Goal: Task Accomplishment & Management: Use online tool/utility

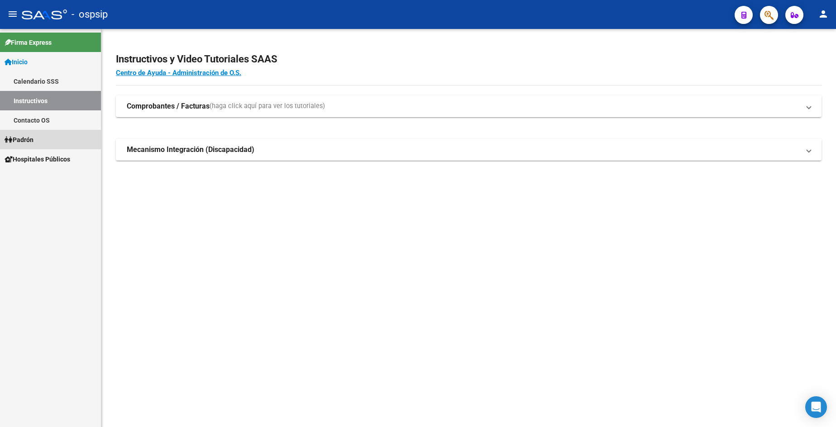
click at [33, 136] on span "Padrón" at bounding box center [19, 140] width 29 height 10
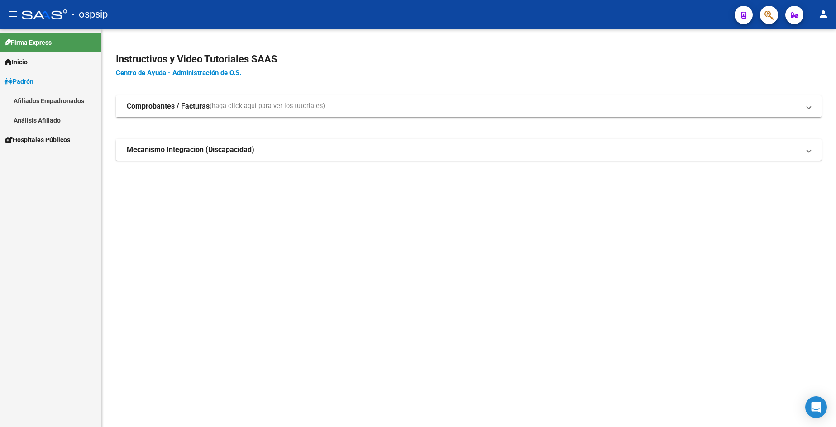
click at [43, 119] on link "Análisis Afiliado" at bounding box center [50, 119] width 101 height 19
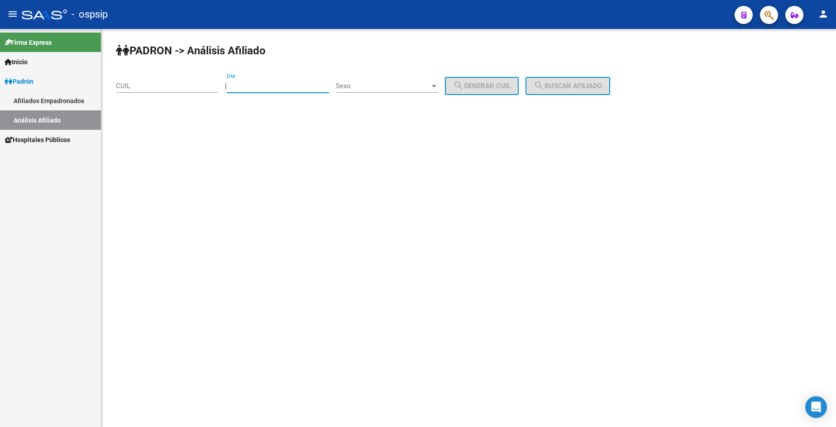
click at [290, 86] on input "DNI" at bounding box center [278, 86] width 102 height 8
click at [146, 224] on mat-sidenav-content "PADRON -> Análisis Afiliado CUIL | DNI Sexo Sexo search Generar CUIL search Bus…" at bounding box center [468, 228] width 735 height 398
click at [268, 87] on input "DNI" at bounding box center [278, 86] width 102 height 8
type input "94146242"
click at [421, 88] on span "Sexo" at bounding box center [383, 86] width 94 height 8
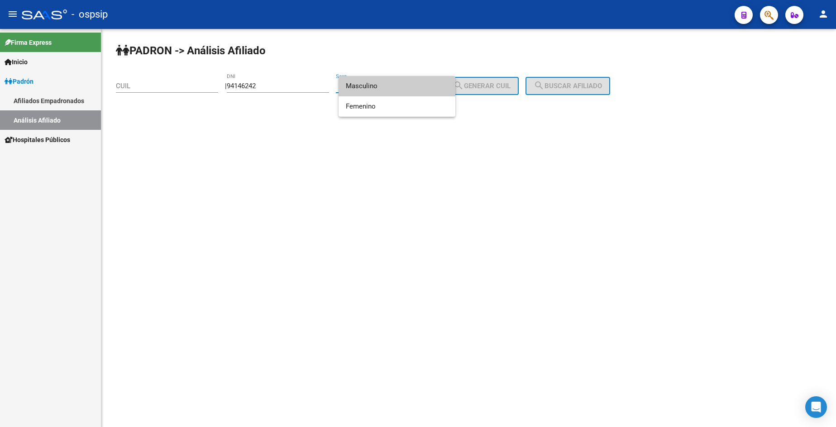
click at [400, 91] on span "Masculino" at bounding box center [397, 86] width 102 height 20
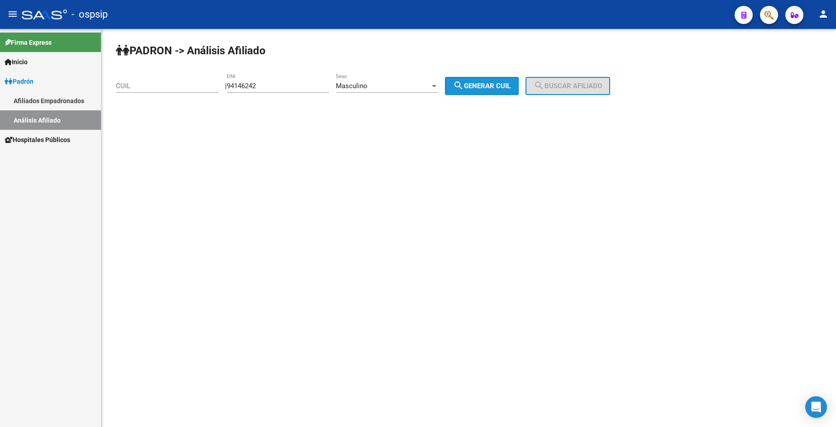
drag, startPoint x: 474, startPoint y: 80, endPoint x: 489, endPoint y: 79, distance: 15.0
click at [475, 80] on button "search Generar CUIL" at bounding box center [482, 86] width 74 height 18
type input "20-94146242-2"
click at [545, 91] on mat-icon "search" at bounding box center [539, 85] width 11 height 11
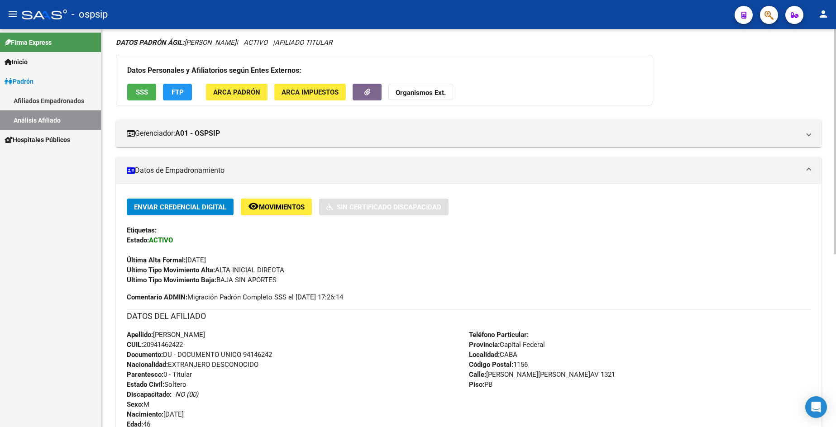
scroll to position [136, 0]
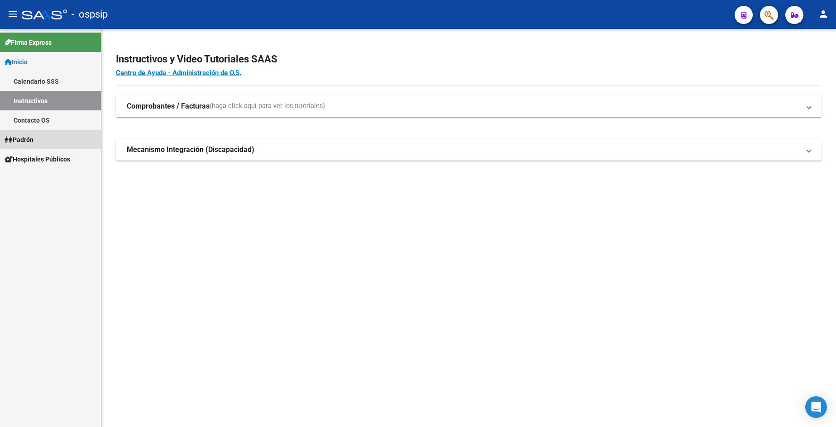
click at [32, 141] on span "Padrón" at bounding box center [19, 140] width 29 height 10
click at [32, 140] on span "Padrón" at bounding box center [19, 140] width 29 height 10
drag, startPoint x: 53, startPoint y: 178, endPoint x: 72, endPoint y: 176, distance: 19.2
click at [52, 178] on link "Análisis Afiliado" at bounding box center [50, 178] width 101 height 19
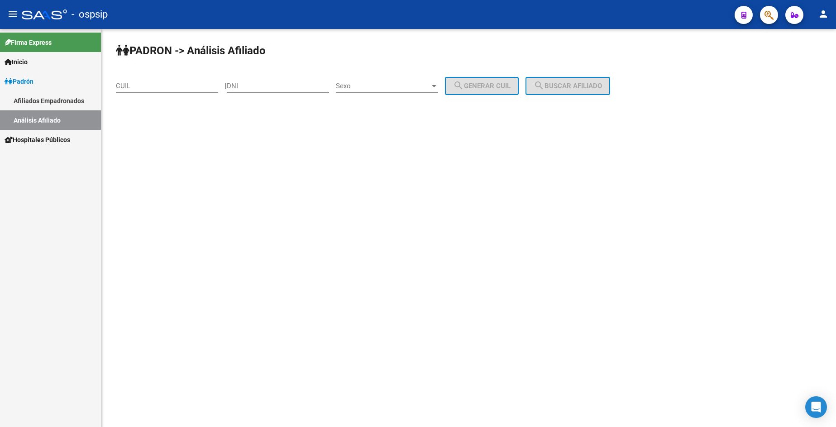
click at [280, 84] on div "DNI" at bounding box center [278, 82] width 102 height 19
type input "16565147"
click at [413, 87] on span "Sexo" at bounding box center [383, 86] width 94 height 8
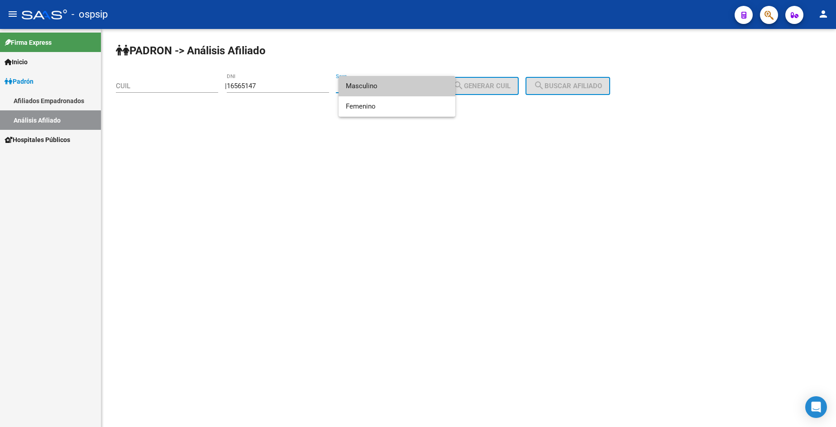
click at [407, 90] on span "Masculino" at bounding box center [397, 86] width 102 height 20
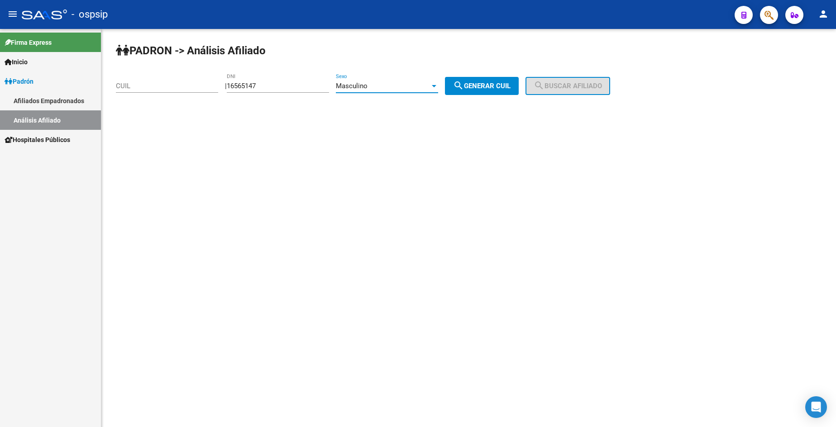
click at [490, 90] on button "search Generar CUIL" at bounding box center [482, 86] width 74 height 18
type input "20-16565147-3"
click at [545, 91] on mat-icon "search" at bounding box center [539, 85] width 11 height 11
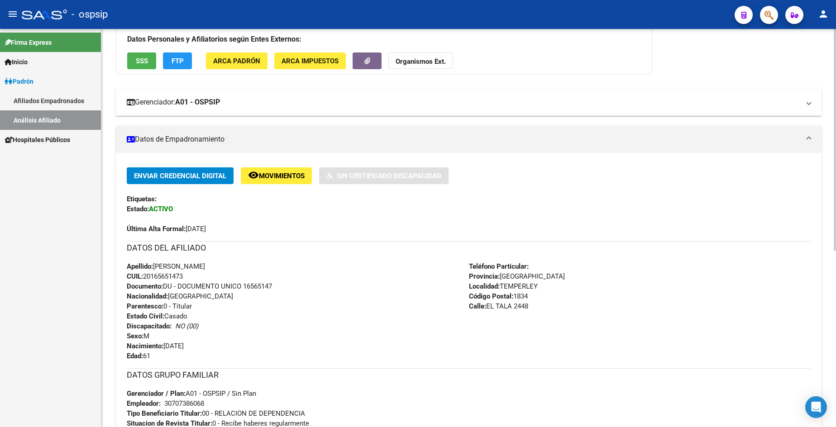
scroll to position [181, 0]
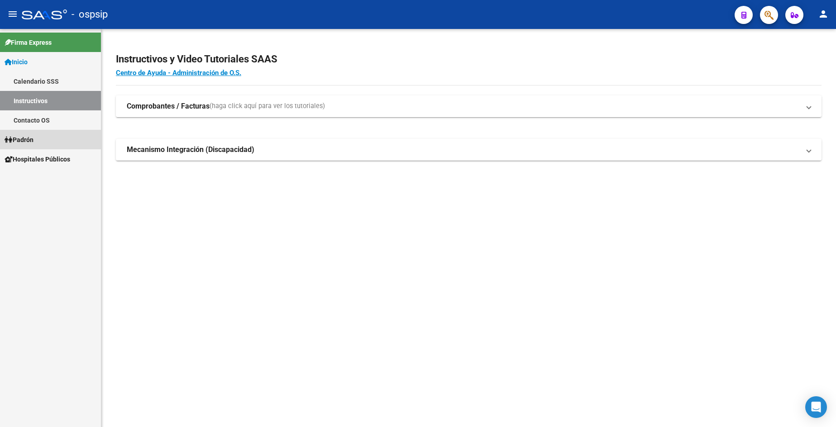
click at [33, 140] on span "Padrón" at bounding box center [19, 140] width 29 height 10
click at [43, 176] on link "Análisis Afiliado" at bounding box center [50, 178] width 101 height 19
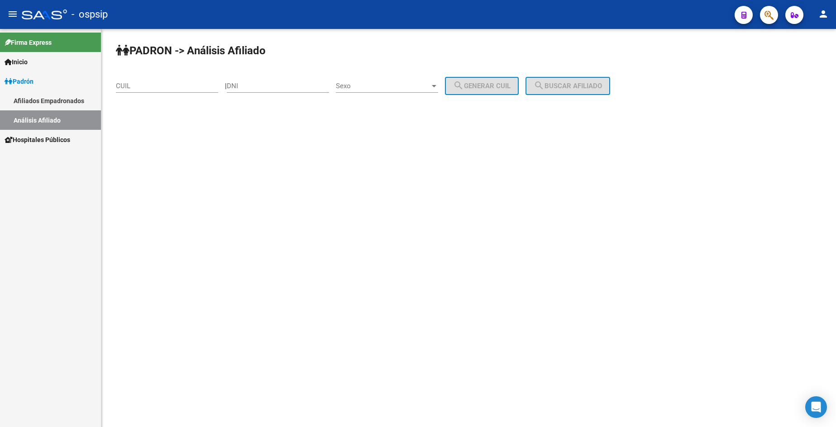
click at [289, 88] on input "DNI" at bounding box center [278, 86] width 102 height 8
type input "20852545"
click at [396, 86] on span "Sexo" at bounding box center [383, 86] width 94 height 8
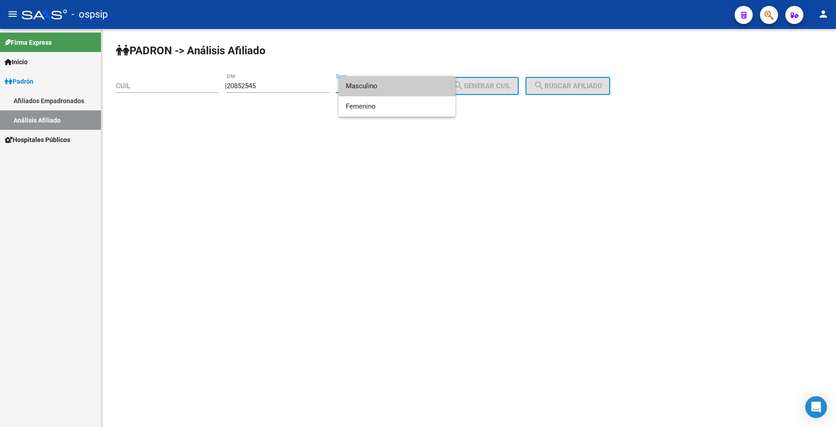
click at [394, 89] on span "Masculino" at bounding box center [397, 86] width 102 height 20
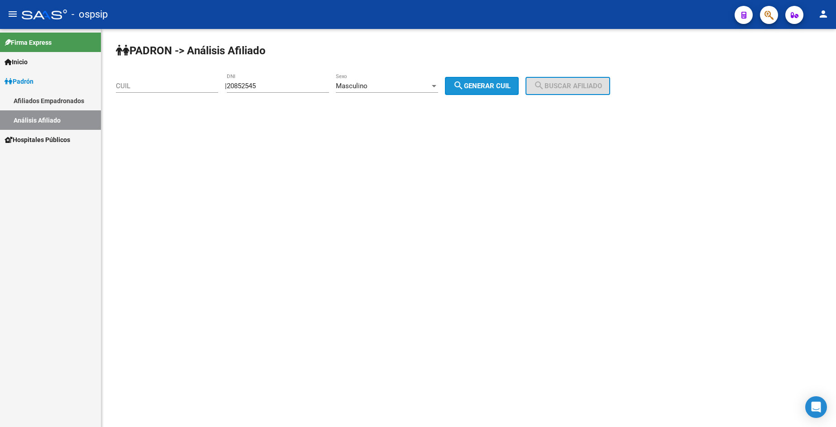
click at [478, 89] on span "search Generar CUIL" at bounding box center [481, 86] width 57 height 8
type input "20-20852545-0"
click at [580, 88] on span "search Buscar afiliado" at bounding box center [568, 86] width 68 height 8
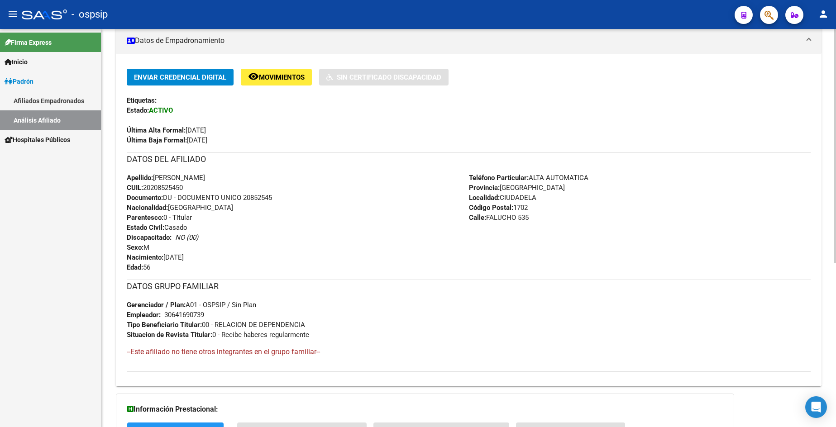
scroll to position [272, 0]
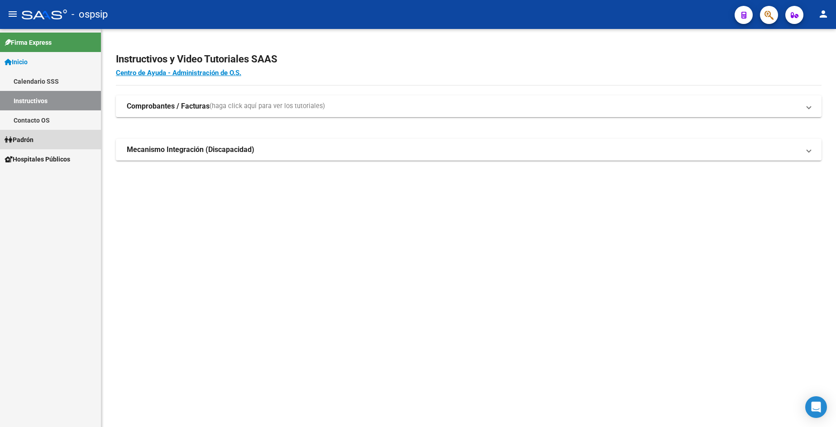
click at [40, 142] on link "Padrón" at bounding box center [50, 139] width 101 height 19
click at [29, 137] on span "Padrón" at bounding box center [19, 140] width 29 height 10
click at [45, 175] on link "Análisis Afiliado" at bounding box center [50, 178] width 101 height 19
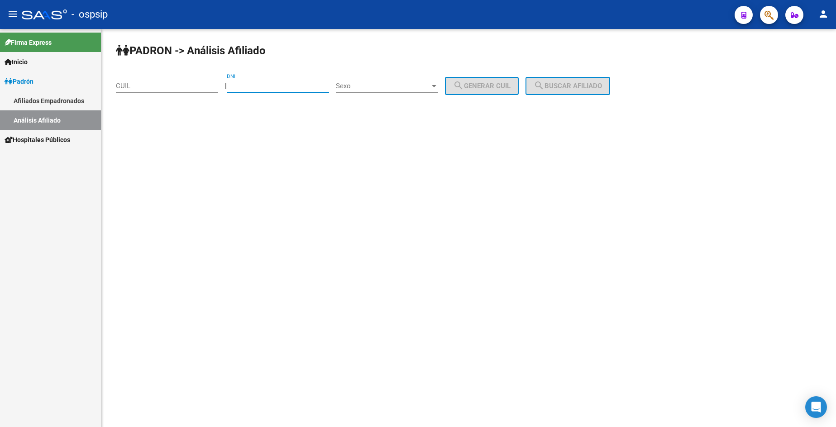
click at [295, 86] on input "DNI" at bounding box center [278, 86] width 102 height 8
type input "35793846"
click at [403, 80] on div "Sexo Sexo" at bounding box center [387, 82] width 102 height 19
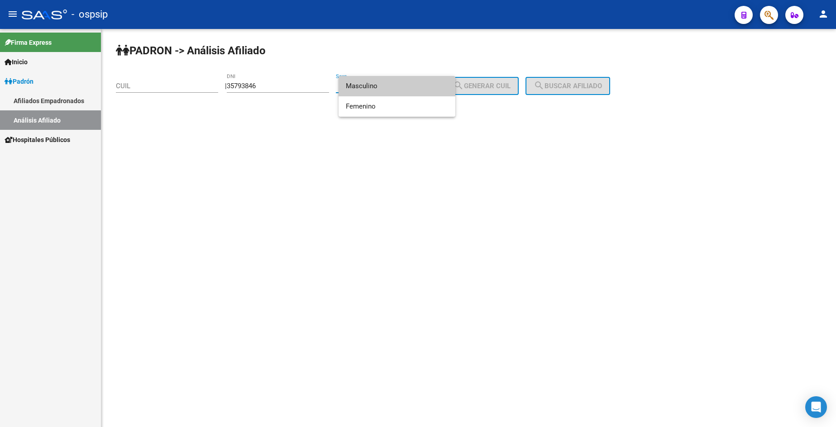
click at [400, 89] on span "Masculino" at bounding box center [397, 86] width 102 height 20
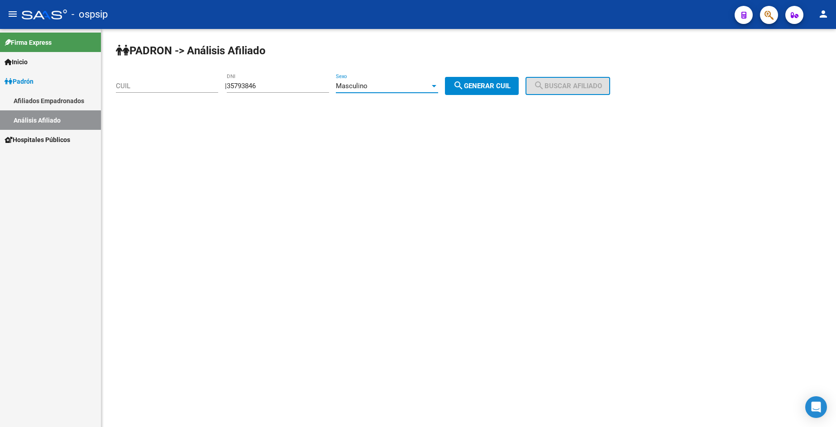
click at [464, 90] on mat-icon "search" at bounding box center [458, 85] width 11 height 11
type input "20-35793846-6"
click at [549, 94] on button "search Buscar afiliado" at bounding box center [568, 86] width 85 height 18
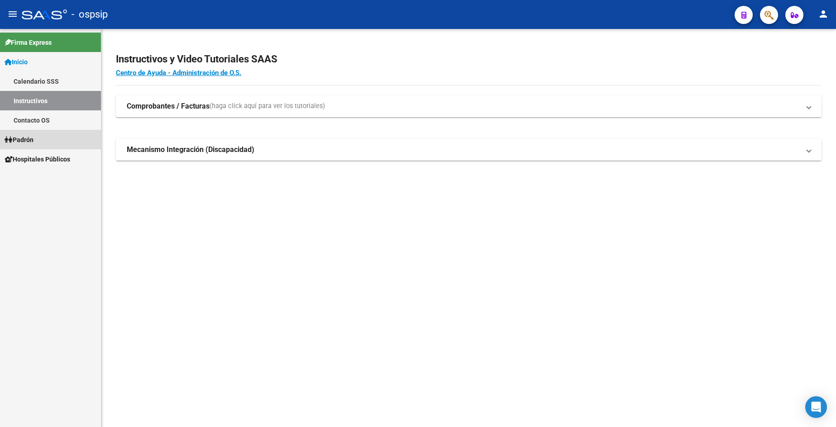
click at [42, 141] on link "Padrón" at bounding box center [50, 139] width 101 height 19
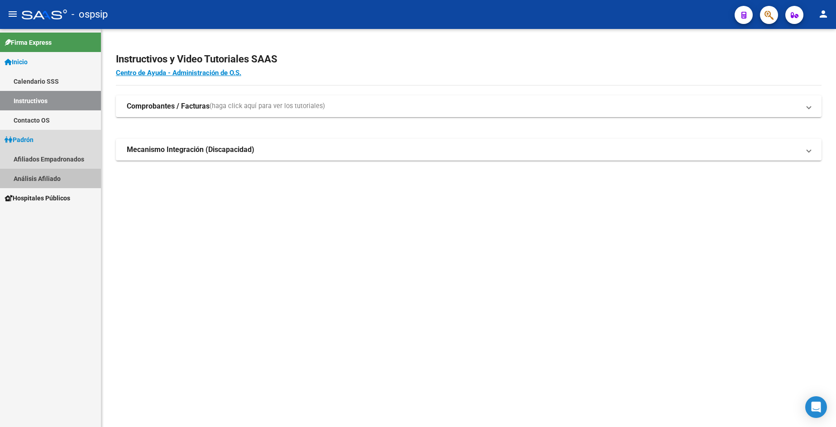
click at [61, 176] on link "Análisis Afiliado" at bounding box center [50, 178] width 101 height 19
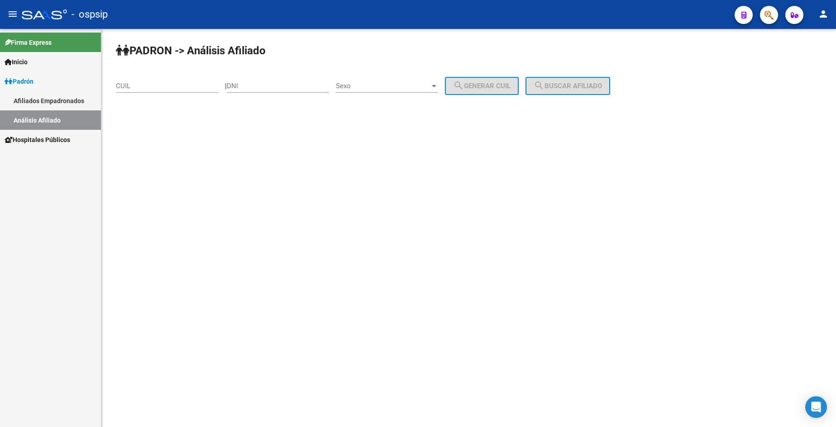
click at [279, 86] on input "DNI" at bounding box center [278, 86] width 102 height 8
type input "40901167"
click at [411, 86] on span "Sexo" at bounding box center [383, 86] width 94 height 8
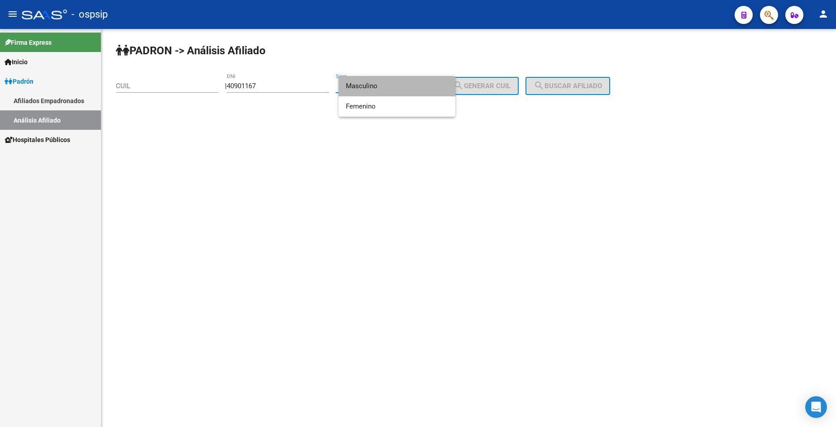
click at [411, 86] on span "Masculino" at bounding box center [397, 86] width 102 height 20
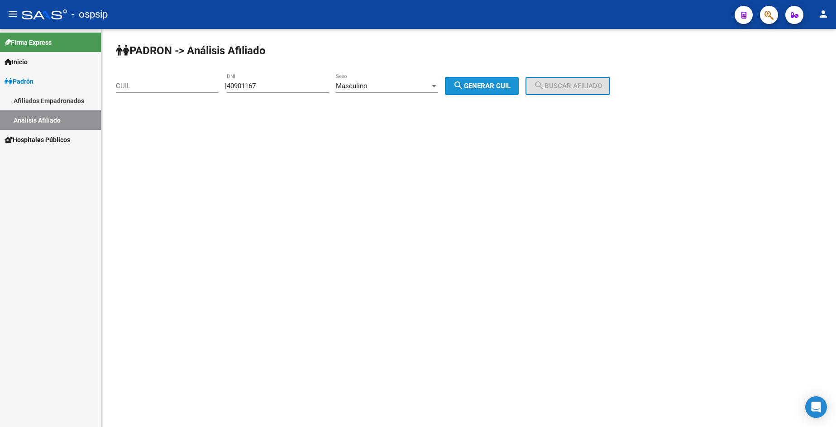
click at [459, 88] on button "search Generar CUIL" at bounding box center [482, 86] width 74 height 18
type input "20-40901167-6"
click at [556, 89] on span "search Buscar afiliado" at bounding box center [568, 86] width 68 height 8
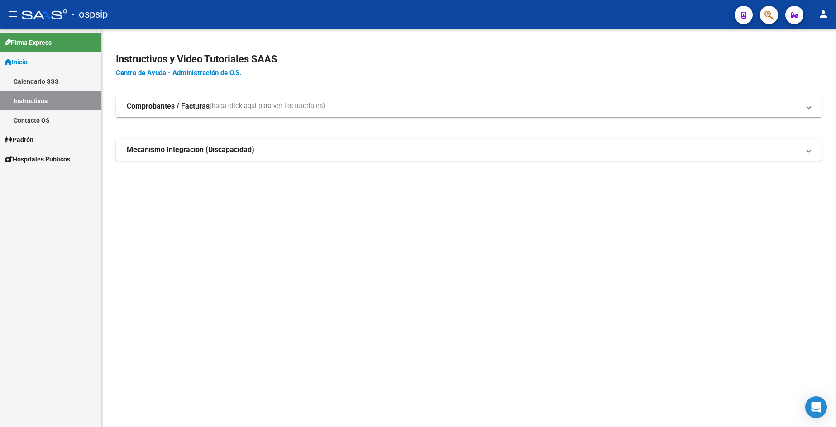
click at [45, 140] on link "Padrón" at bounding box center [50, 139] width 101 height 19
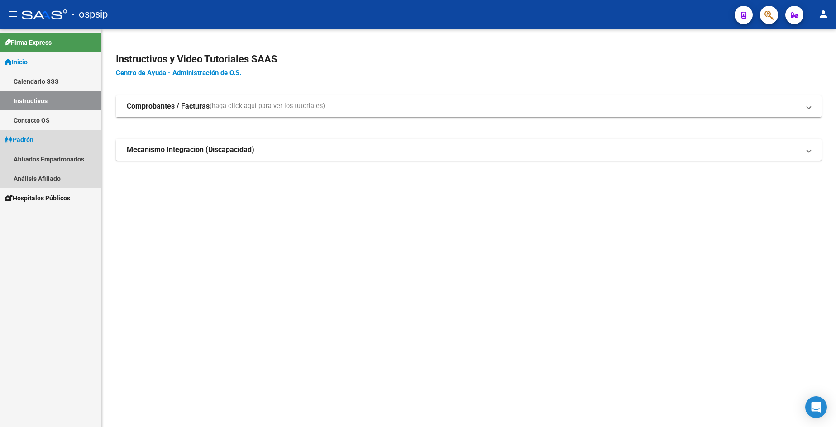
click at [33, 139] on span "Padrón" at bounding box center [19, 140] width 29 height 10
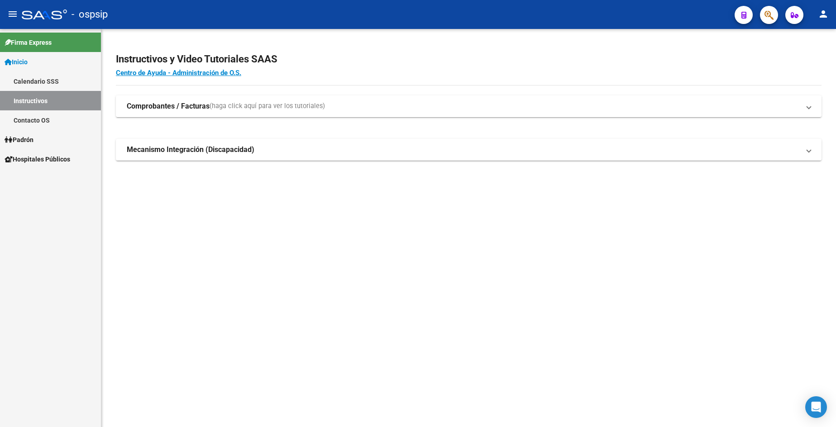
click at [29, 139] on span "Padrón" at bounding box center [19, 140] width 29 height 10
click at [43, 182] on link "Análisis Afiliado" at bounding box center [50, 178] width 101 height 19
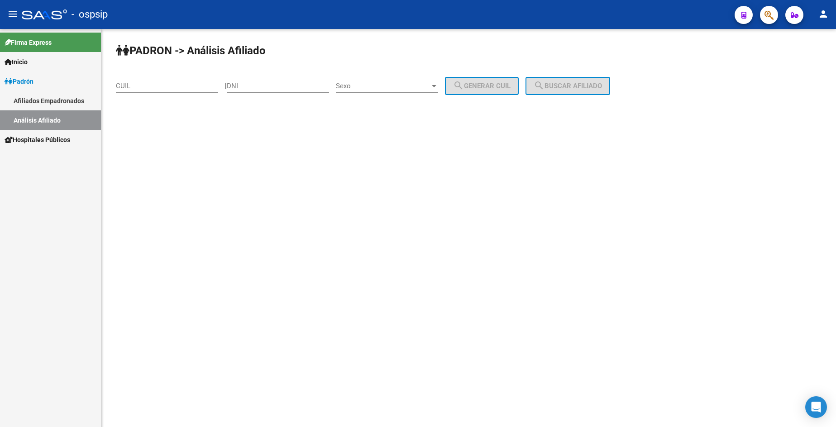
click at [269, 92] on div "DNI" at bounding box center [278, 87] width 102 height 28
click at [285, 115] on div "PADRON -> Análisis Afiliado CUIL | DNI Sexo Sexo search Generar CUIL search Bus…" at bounding box center [468, 76] width 735 height 95
click at [273, 88] on div "DNI" at bounding box center [278, 82] width 102 height 19
type input "94429745"
click at [390, 85] on span "Sexo" at bounding box center [383, 86] width 94 height 8
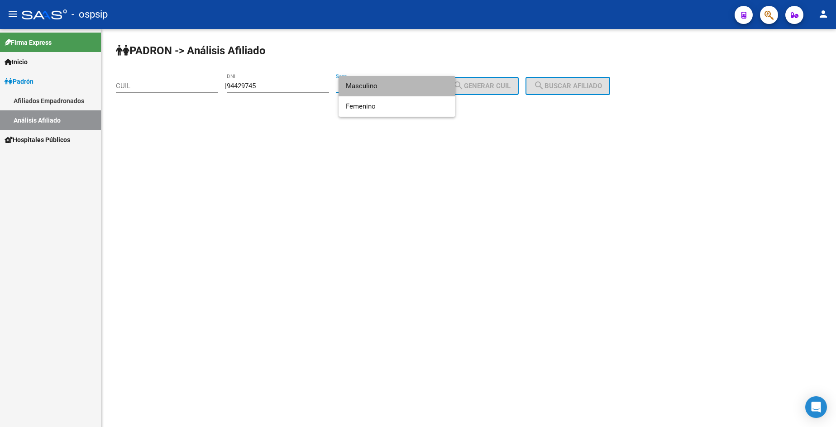
click at [391, 85] on span "Masculino" at bounding box center [397, 86] width 102 height 20
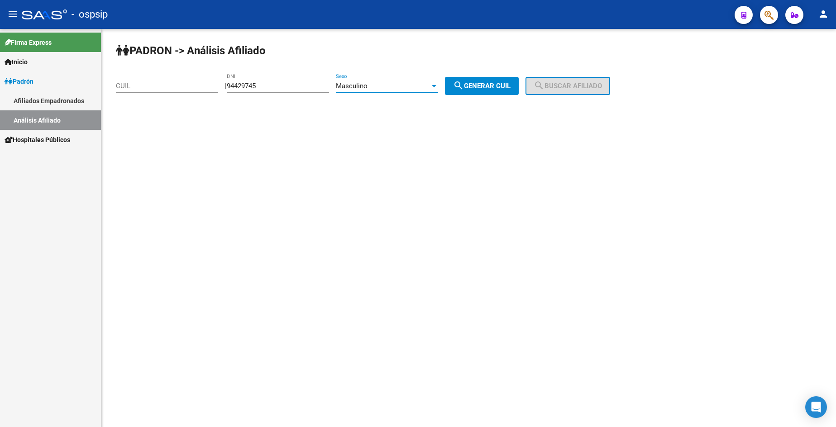
click at [391, 85] on div "Masculino" at bounding box center [383, 86] width 94 height 8
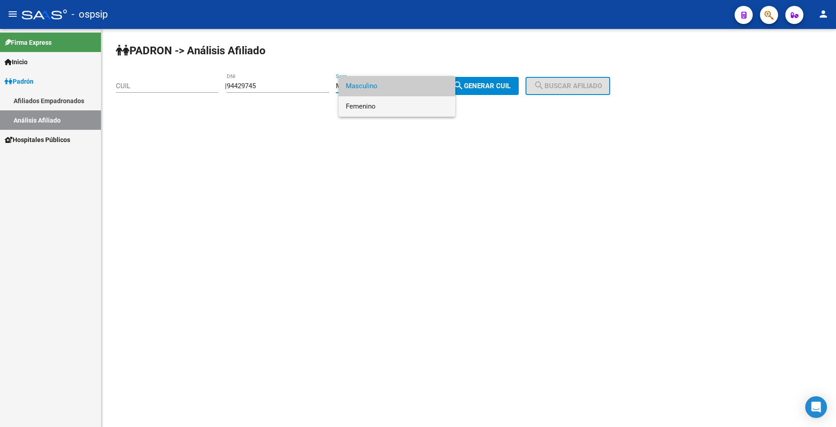
click at [391, 102] on span "Femenino" at bounding box center [397, 106] width 102 height 20
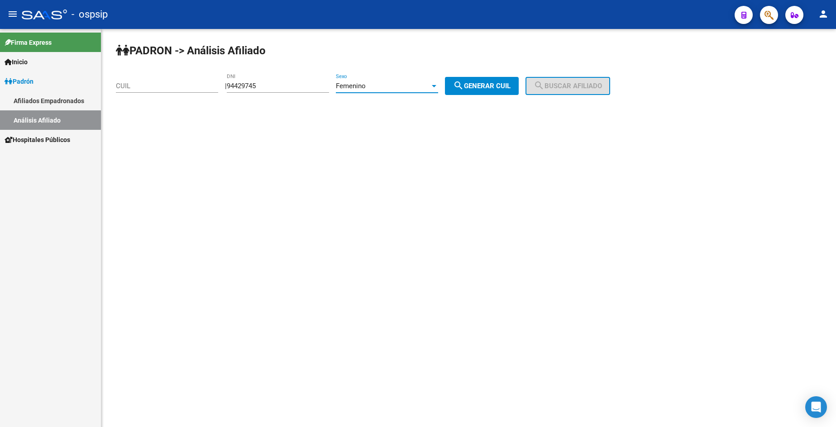
click at [478, 92] on button "search Generar CUIL" at bounding box center [482, 86] width 74 height 18
type input "27-94429745-1"
click at [572, 80] on button "search Buscar afiliado" at bounding box center [568, 86] width 85 height 18
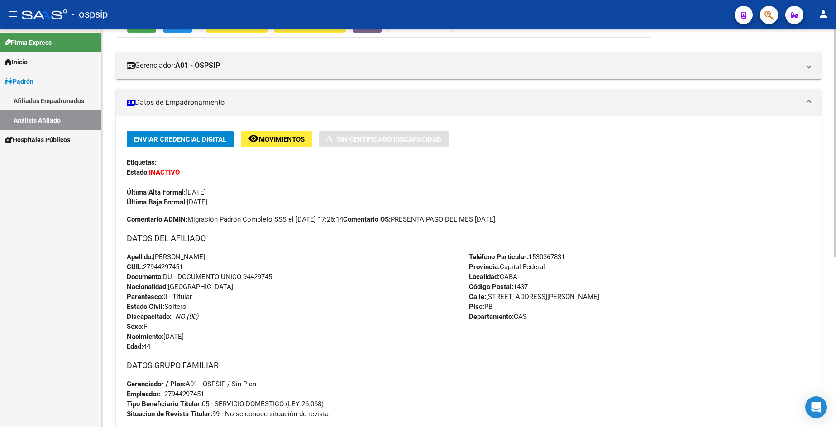
scroll to position [181, 0]
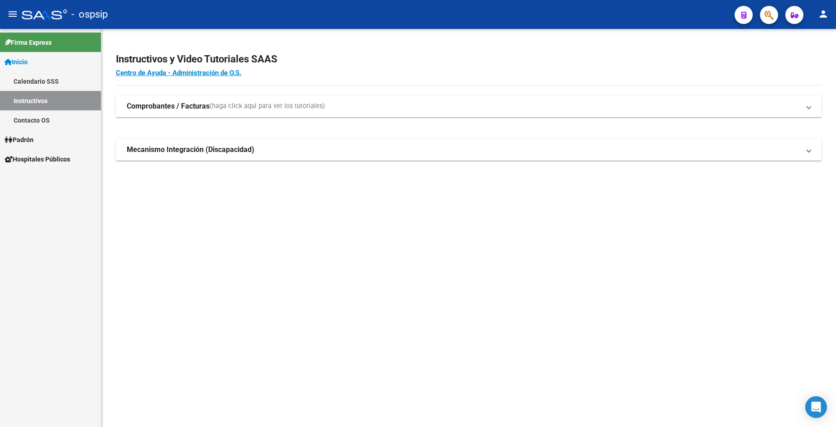
click at [45, 116] on link "Contacto OS" at bounding box center [50, 119] width 101 height 19
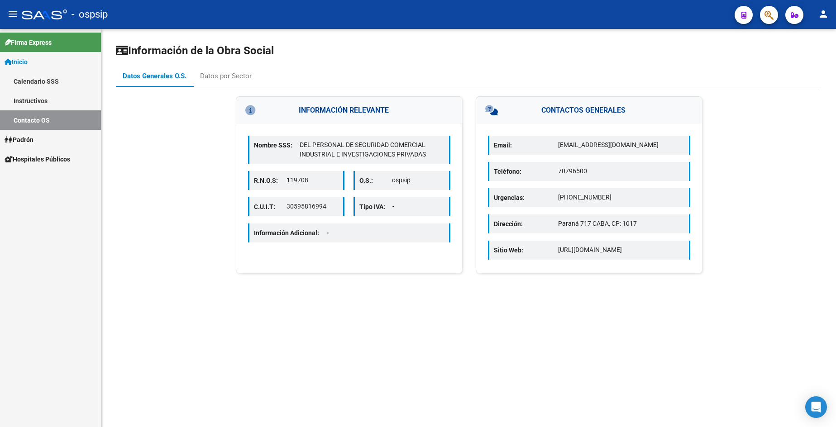
click at [32, 140] on span "Padrón" at bounding box center [19, 140] width 29 height 10
click at [43, 176] on link "Análisis Afiliado" at bounding box center [50, 178] width 101 height 19
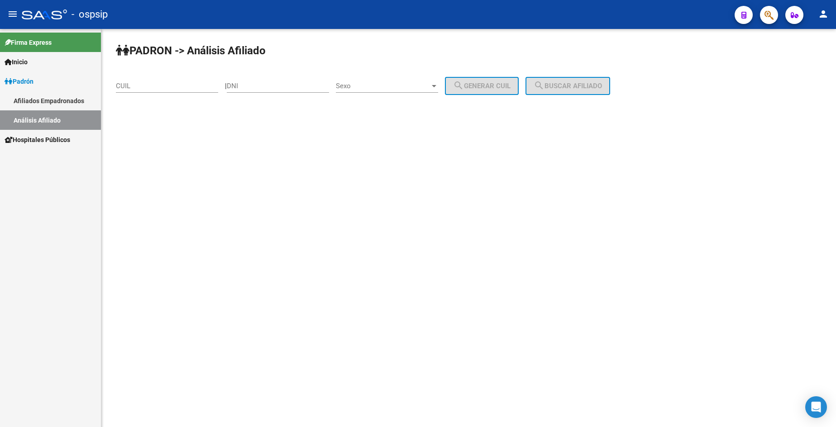
click at [272, 85] on input "DNI" at bounding box center [278, 86] width 102 height 8
type input "21510471"
click at [398, 87] on span "Sexo" at bounding box center [383, 86] width 94 height 8
click at [398, 87] on span "Masculino" at bounding box center [397, 86] width 102 height 20
click at [493, 82] on span "search Generar CUIL" at bounding box center [481, 86] width 57 height 8
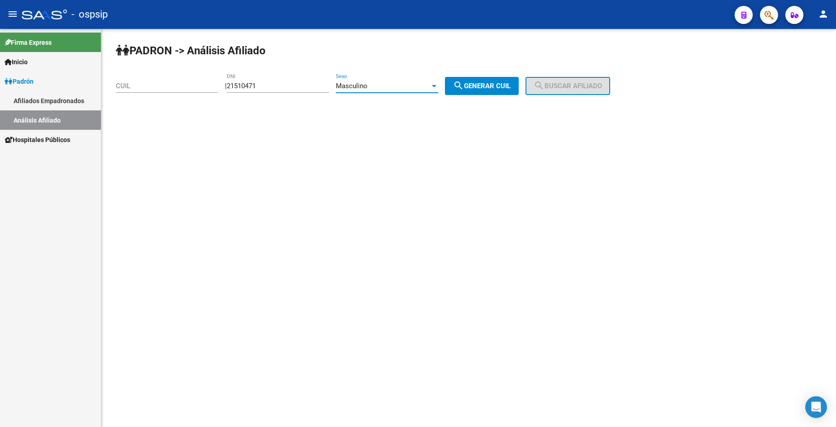
type input "20-21510471-1"
click at [558, 81] on button "search Buscar afiliado" at bounding box center [568, 86] width 85 height 18
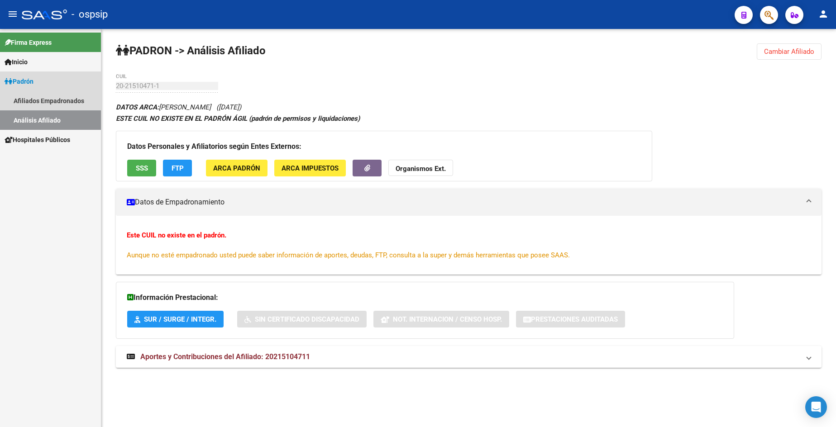
click at [26, 84] on span "Padrón" at bounding box center [19, 81] width 29 height 10
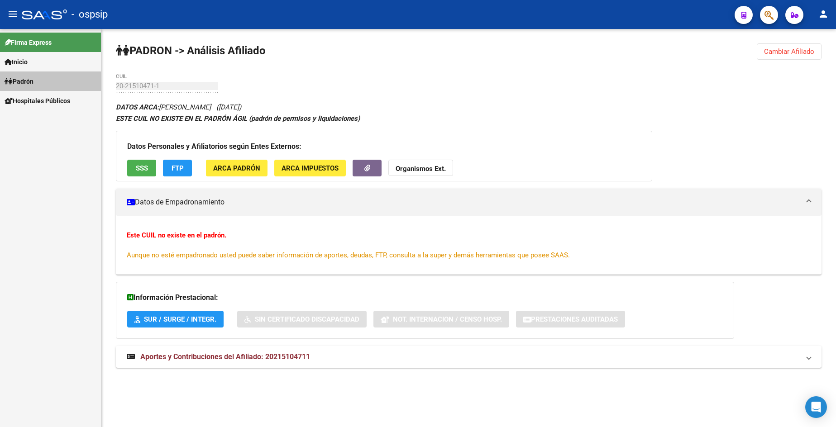
click at [24, 83] on span "Padrón" at bounding box center [19, 81] width 29 height 10
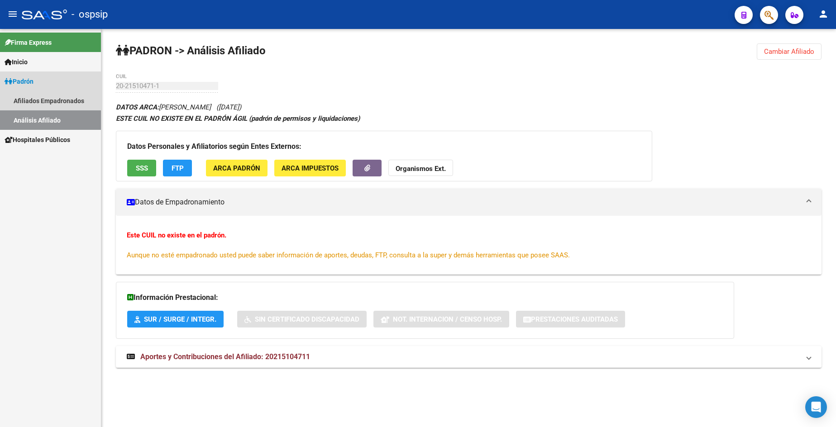
click at [33, 116] on link "Análisis Afiliado" at bounding box center [50, 119] width 101 height 19
click at [44, 119] on link "Análisis Afiliado" at bounding box center [50, 119] width 101 height 19
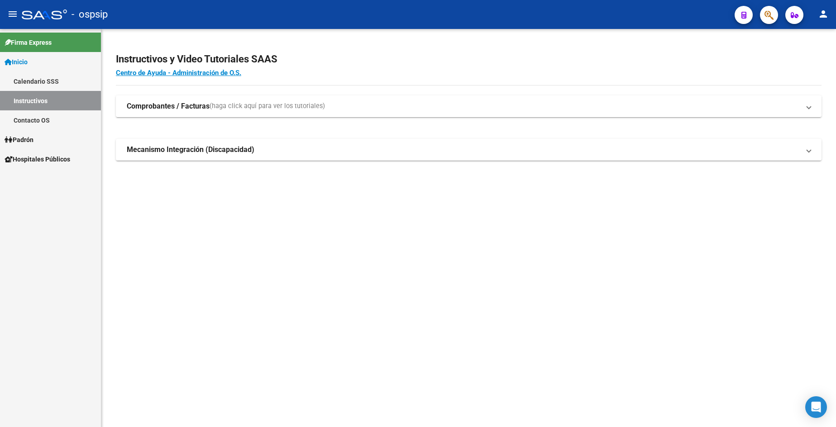
click at [26, 145] on link "Padrón" at bounding box center [50, 139] width 101 height 19
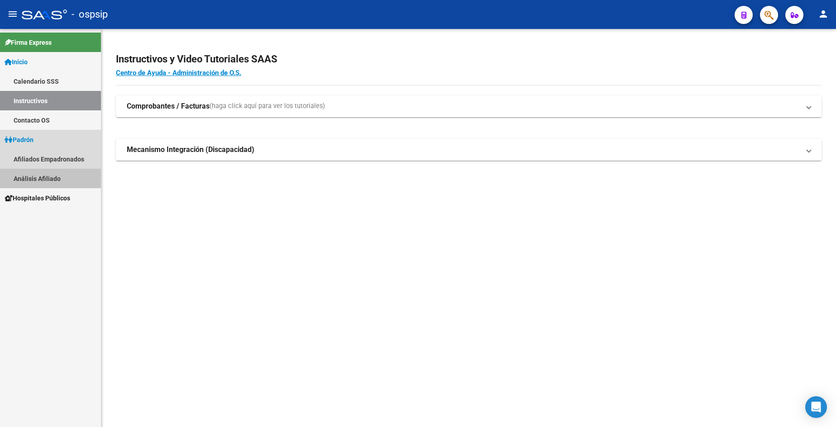
drag, startPoint x: 44, startPoint y: 177, endPoint x: 119, endPoint y: 162, distance: 77.1
click at [45, 178] on link "Análisis Afiliado" at bounding box center [50, 178] width 101 height 19
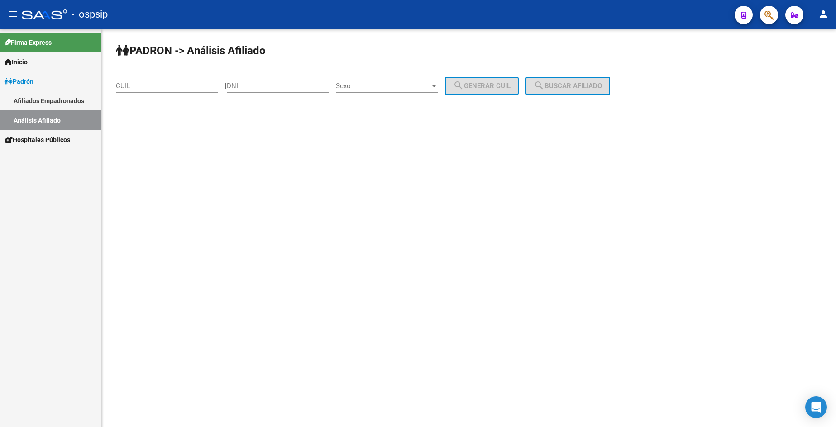
click at [280, 91] on div "DNI" at bounding box center [278, 82] width 102 height 19
type input "50862674"
click at [377, 88] on span "Sexo" at bounding box center [383, 86] width 94 height 8
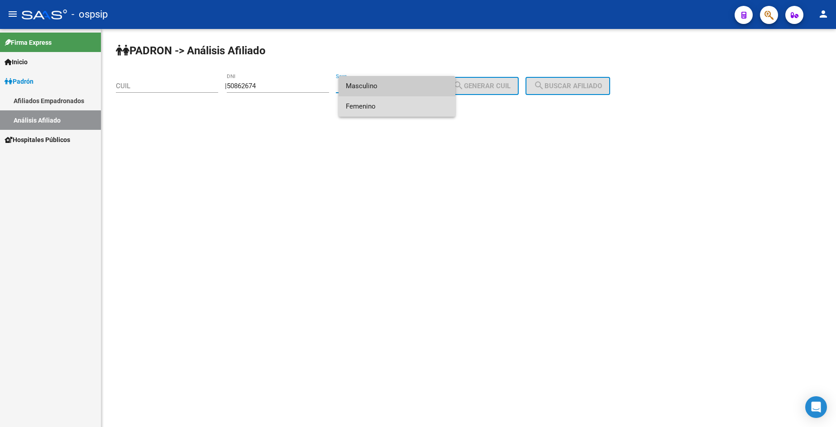
drag, startPoint x: 380, startPoint y: 103, endPoint x: 487, endPoint y: 88, distance: 107.9
click at [383, 104] on span "Femenino" at bounding box center [397, 106] width 102 height 20
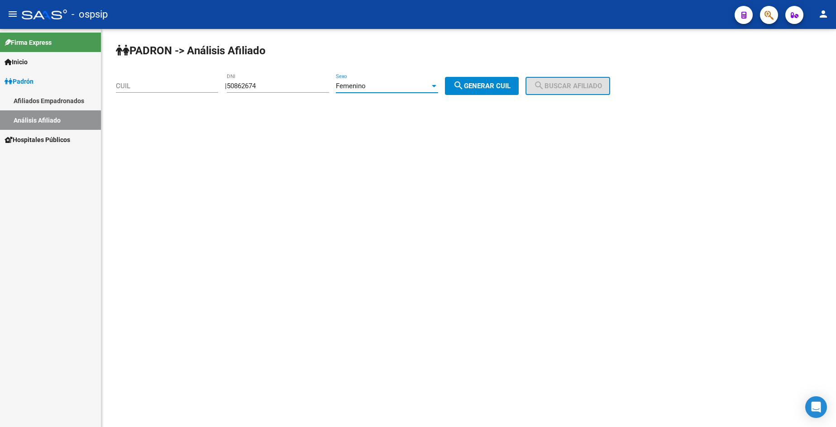
drag, startPoint x: 487, startPoint y: 88, endPoint x: 493, endPoint y: 88, distance: 5.9
click at [487, 88] on span "search Generar CUIL" at bounding box center [481, 86] width 57 height 8
type input "27-50862674-1"
drag, startPoint x: 597, startPoint y: 76, endPoint x: 590, endPoint y: 81, distance: 9.7
click at [597, 78] on div "PADRON -> Análisis Afiliado 27-50862674-1 CUIL | 50862674 DNI Femenino Sexo sea…" at bounding box center [468, 76] width 735 height 95
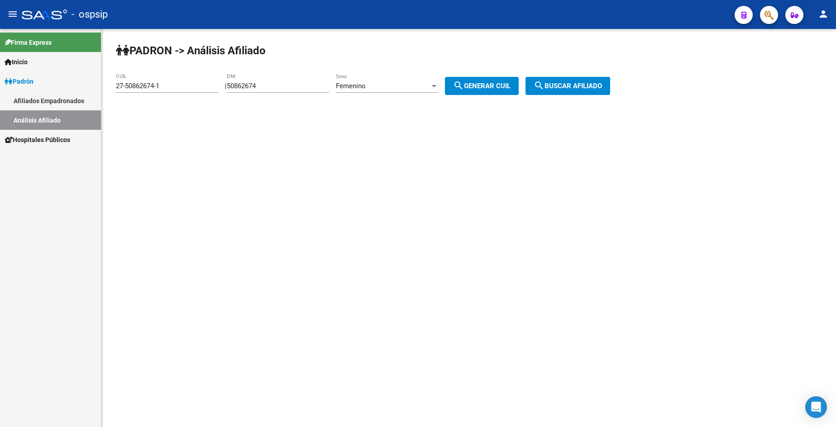
click at [589, 82] on span "search Buscar afiliado" at bounding box center [568, 86] width 68 height 8
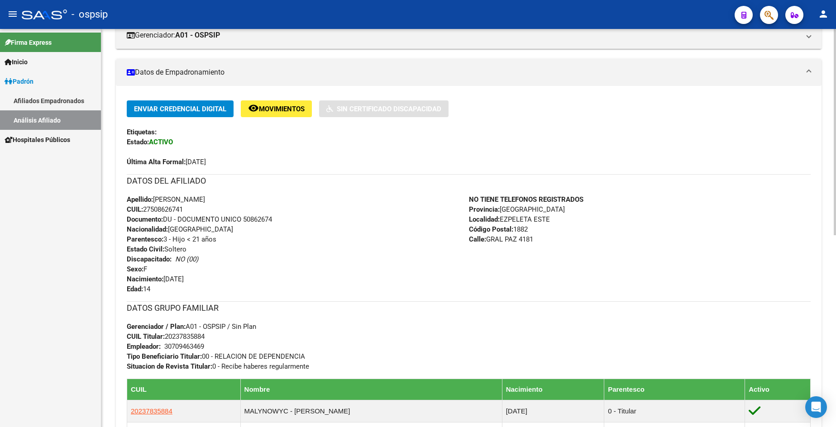
scroll to position [226, 0]
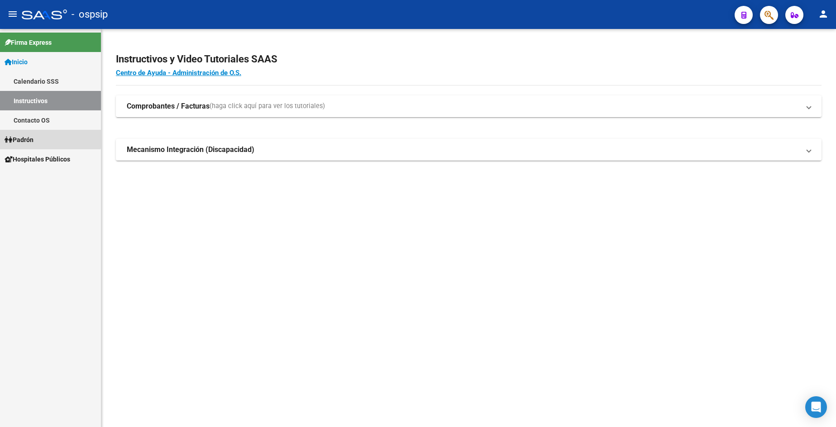
click at [48, 135] on link "Padrón" at bounding box center [50, 139] width 101 height 19
click at [47, 136] on link "Padrón" at bounding box center [50, 139] width 101 height 19
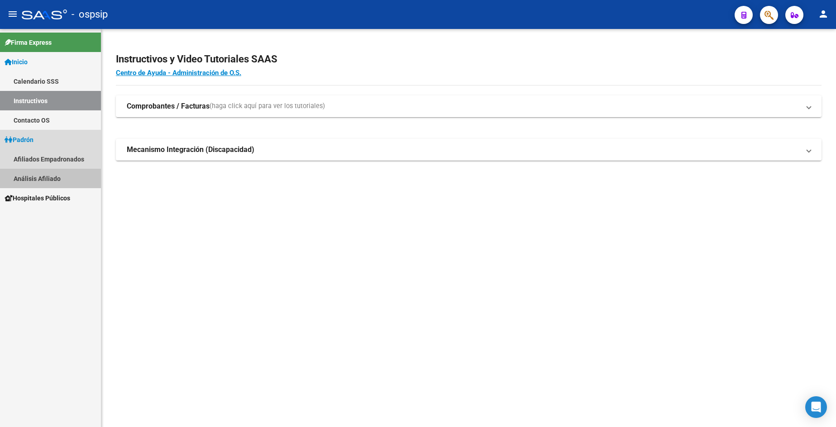
click at [48, 176] on link "Análisis Afiliado" at bounding box center [50, 178] width 101 height 19
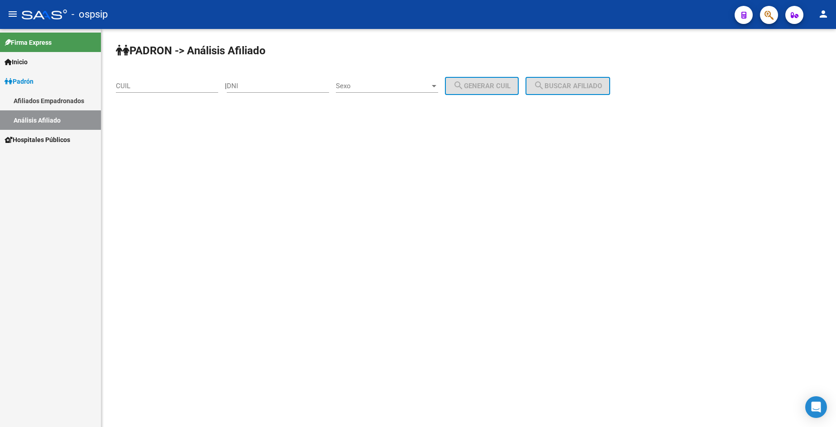
click at [277, 86] on input "DNI" at bounding box center [278, 86] width 102 height 8
type input "25296878"
click at [424, 81] on div "Sexo Sexo" at bounding box center [387, 82] width 102 height 19
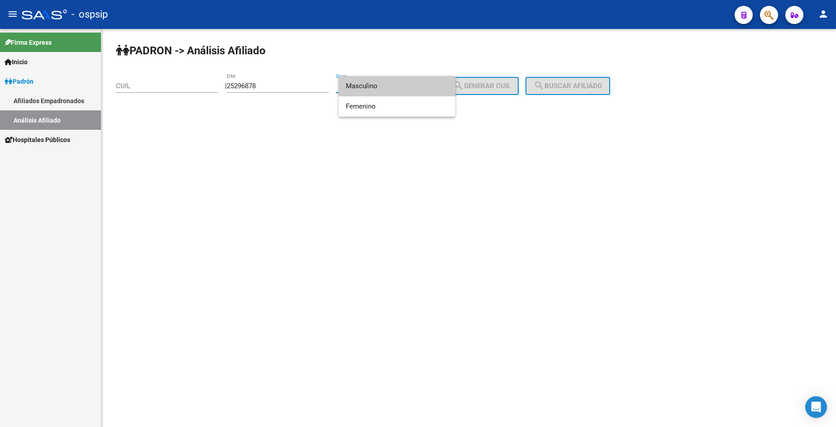
click at [405, 89] on span "Masculino" at bounding box center [397, 86] width 102 height 20
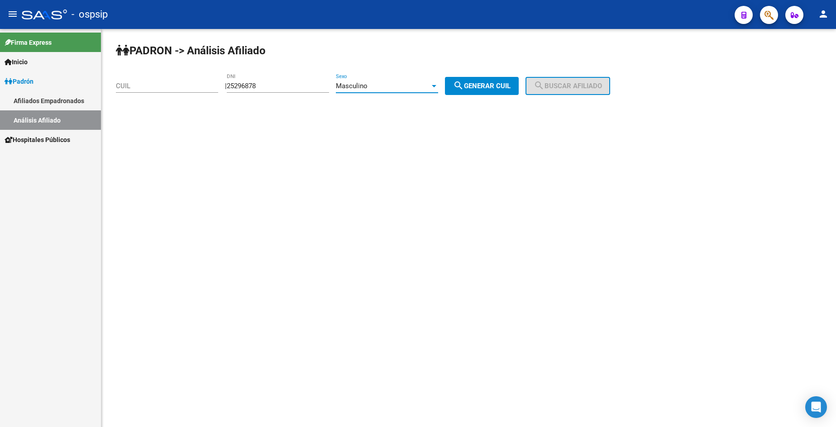
click at [497, 87] on span "search Generar CUIL" at bounding box center [481, 86] width 57 height 8
type input "20-25296878-5"
click at [545, 91] on mat-icon "search" at bounding box center [539, 85] width 11 height 11
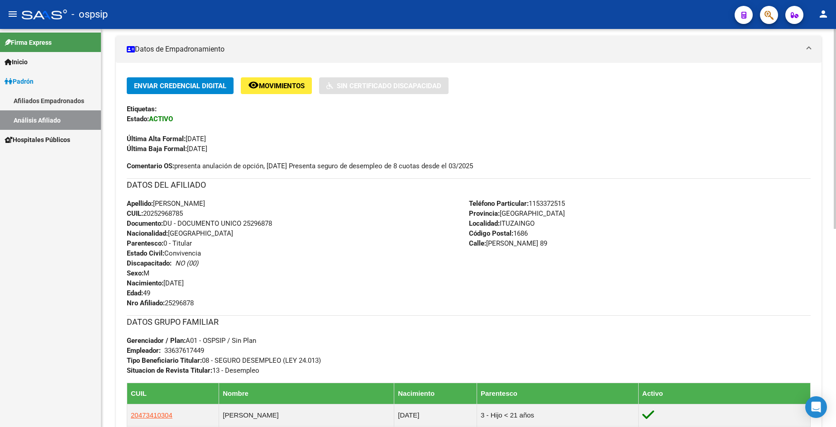
scroll to position [226, 0]
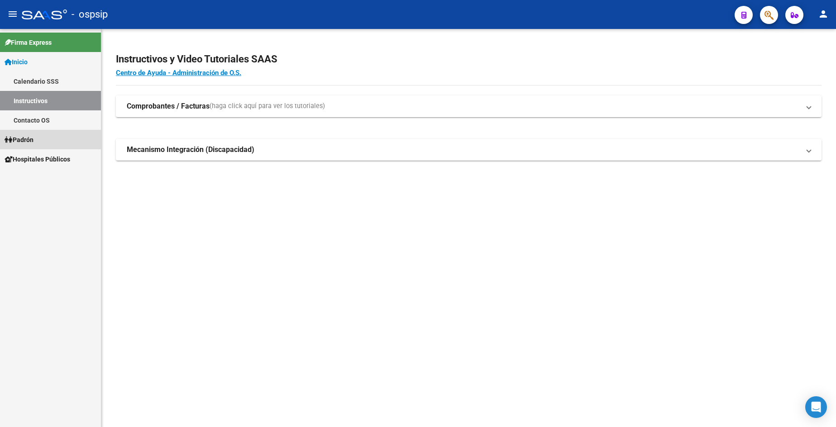
click at [41, 142] on link "Padrón" at bounding box center [50, 139] width 101 height 19
click at [41, 140] on link "Padrón" at bounding box center [50, 139] width 101 height 19
click at [55, 175] on link "Análisis Afiliado" at bounding box center [50, 178] width 101 height 19
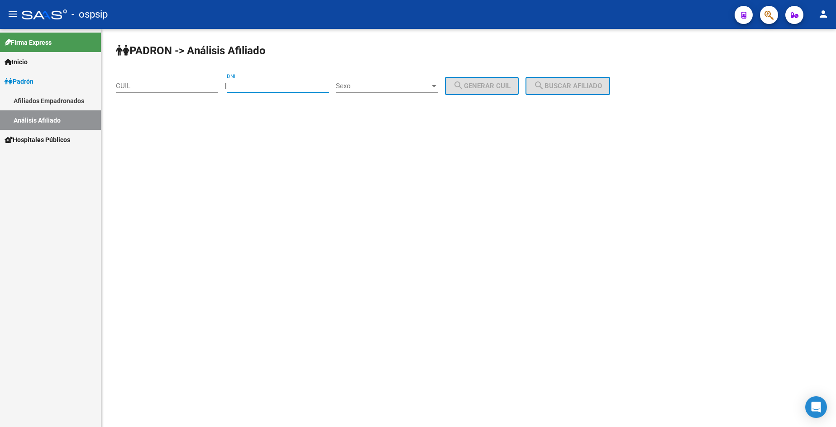
click at [264, 90] on input "DNI" at bounding box center [278, 86] width 102 height 8
type input "26057580"
click at [393, 90] on div "Sexo Sexo" at bounding box center [387, 82] width 102 height 19
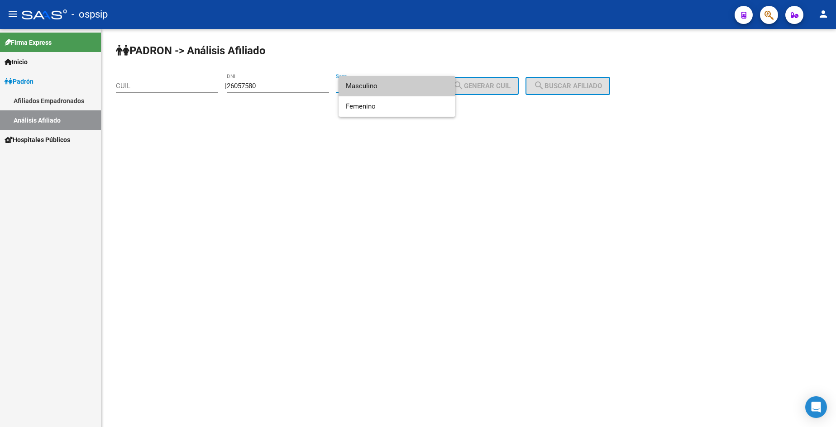
click at [392, 90] on span "Masculino" at bounding box center [397, 86] width 102 height 20
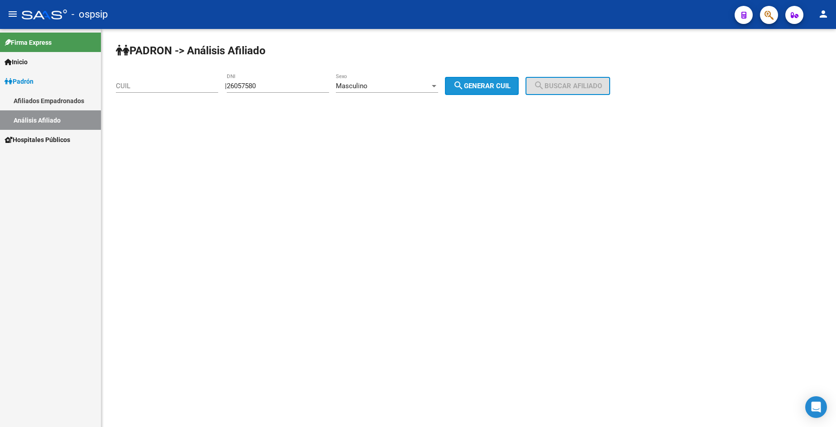
click at [484, 86] on span "search Generar CUIL" at bounding box center [481, 86] width 57 height 8
type input "20-26057580-6"
click at [562, 82] on span "search Buscar afiliado" at bounding box center [568, 86] width 68 height 8
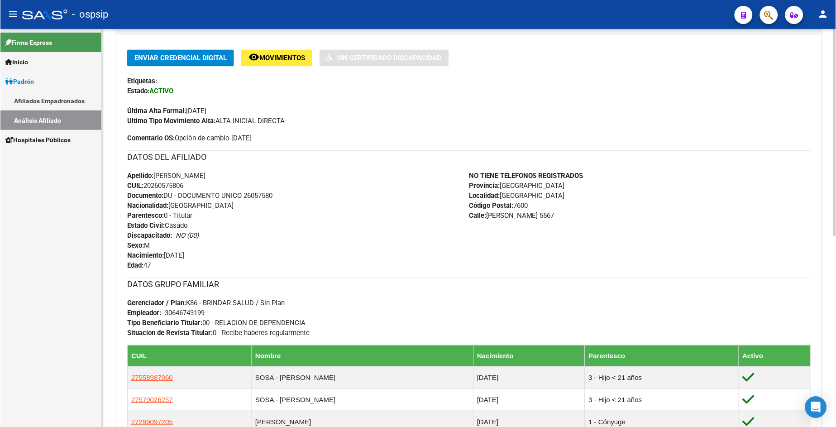
scroll to position [226, 0]
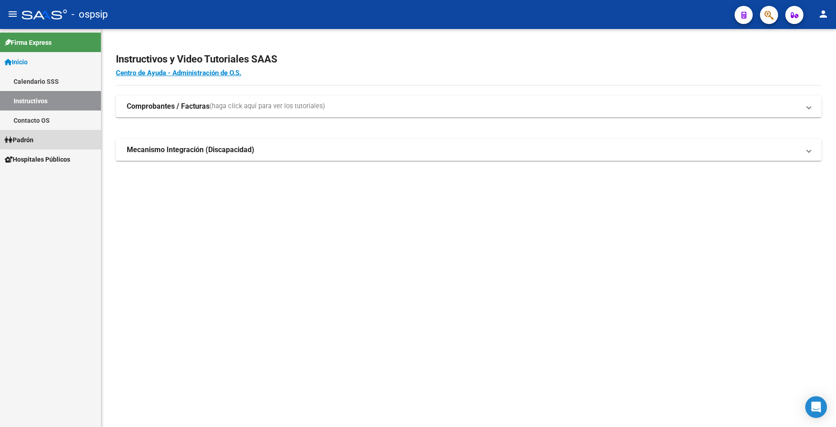
click at [39, 137] on link "Padrón" at bounding box center [50, 139] width 101 height 19
click at [39, 136] on link "Padrón" at bounding box center [50, 139] width 101 height 19
click at [57, 179] on link "Análisis Afiliado" at bounding box center [50, 178] width 101 height 19
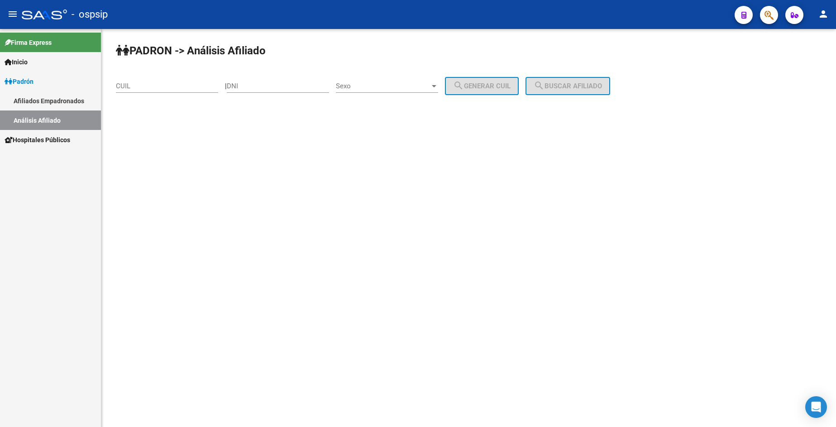
drag, startPoint x: 270, startPoint y: 86, endPoint x: 274, endPoint y: 90, distance: 6.1
click at [270, 86] on input "DNI" at bounding box center [278, 86] width 102 height 8
type input "39669604"
click at [367, 86] on div "Sexo Sexo" at bounding box center [387, 82] width 102 height 19
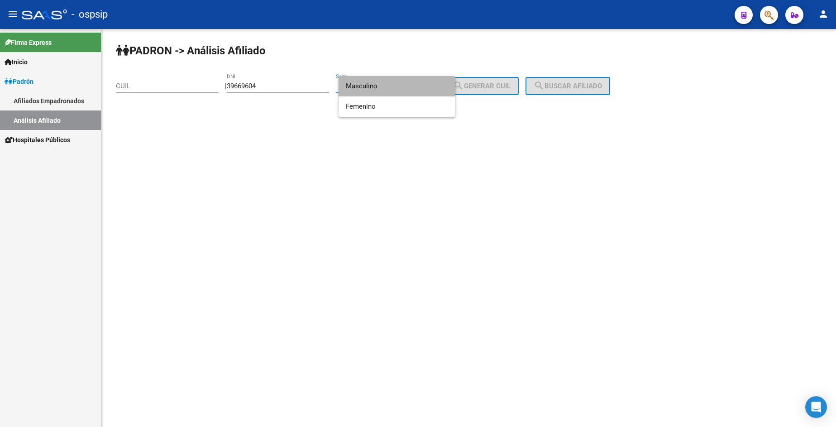
drag, startPoint x: 367, startPoint y: 86, endPoint x: 411, endPoint y: 83, distance: 43.5
click at [368, 86] on span "Masculino" at bounding box center [397, 86] width 102 height 20
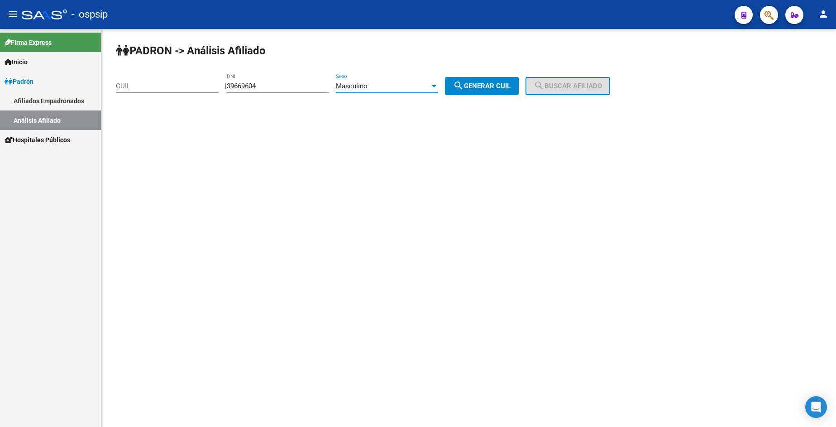
click at [480, 82] on span "search Generar CUIL" at bounding box center [481, 86] width 57 height 8
type input "20-39669604-6"
drag, startPoint x: 560, startPoint y: 78, endPoint x: 566, endPoint y: 91, distance: 13.8
click at [561, 79] on button "search Buscar afiliado" at bounding box center [568, 86] width 85 height 18
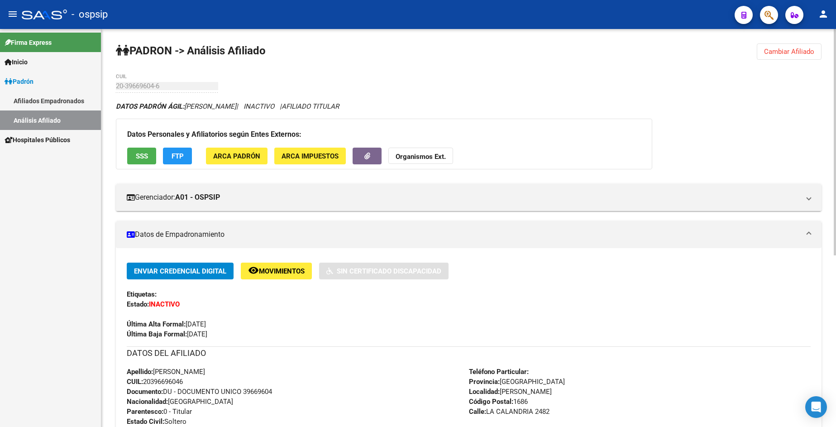
scroll to position [91, 0]
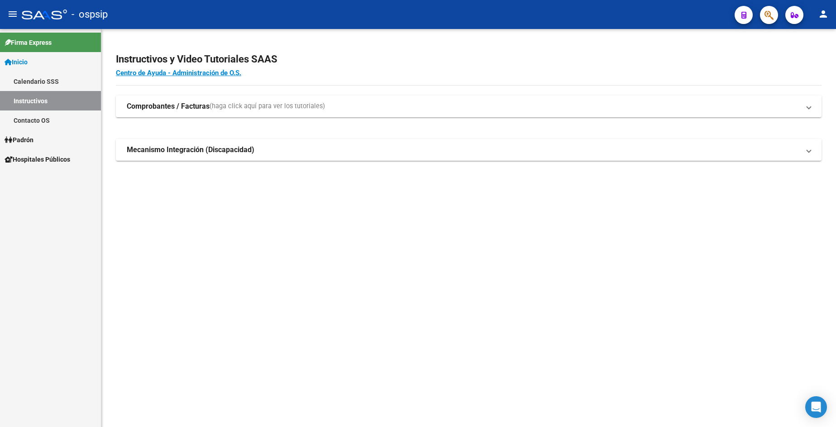
click at [33, 141] on span "Padrón" at bounding box center [19, 140] width 29 height 10
click at [33, 135] on span "Padrón" at bounding box center [19, 140] width 29 height 10
click at [46, 181] on link "Análisis Afiliado" at bounding box center [50, 178] width 101 height 19
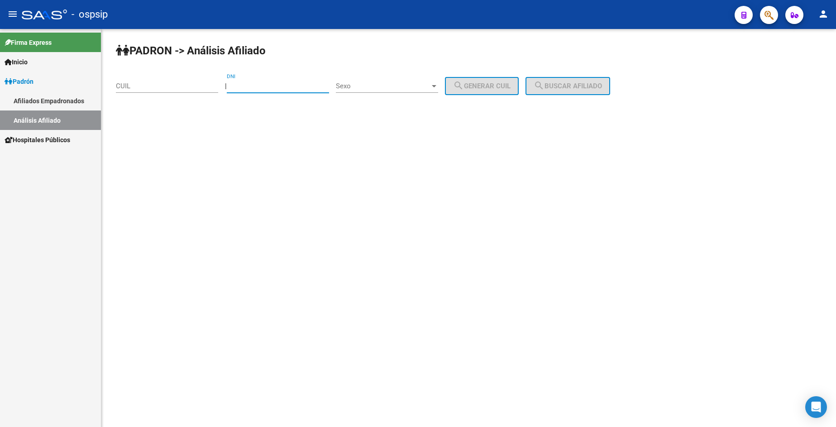
click at [295, 84] on input "DNI" at bounding box center [278, 86] width 102 height 8
type input "18361163"
click at [395, 81] on div "Sexo Sexo" at bounding box center [387, 82] width 102 height 19
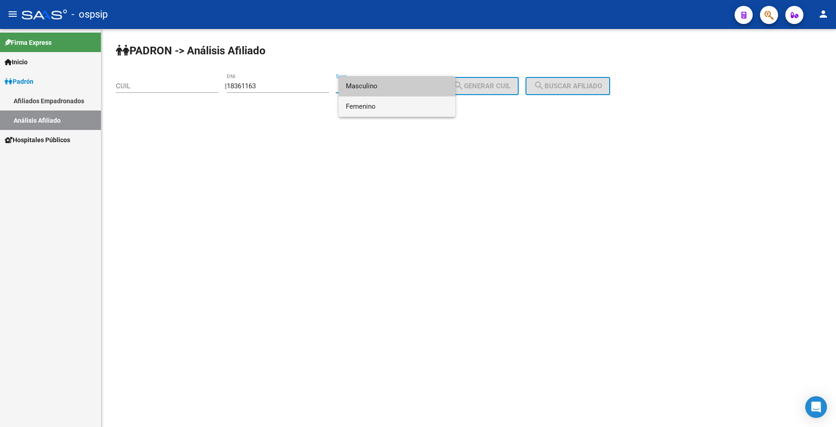
click at [389, 99] on span "Femenino" at bounding box center [397, 106] width 102 height 20
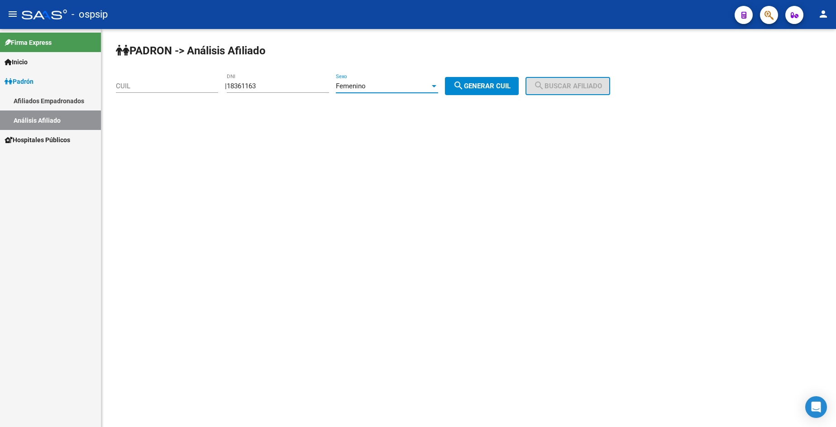
click at [388, 88] on div "Femenino" at bounding box center [383, 86] width 94 height 8
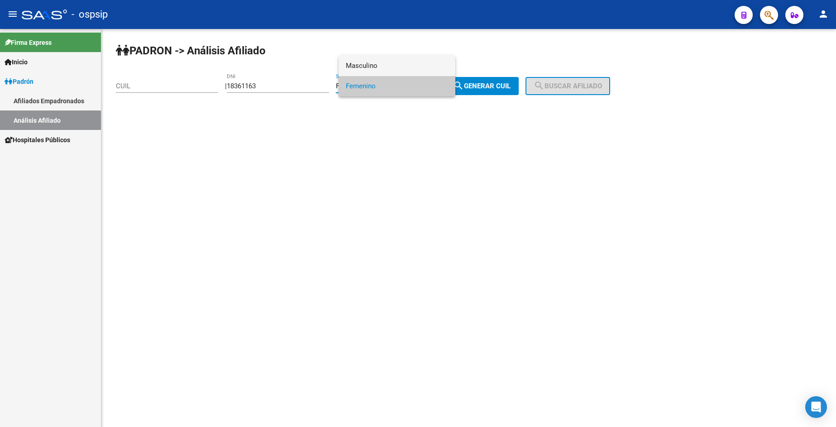
click at [387, 67] on span "Masculino" at bounding box center [397, 66] width 102 height 20
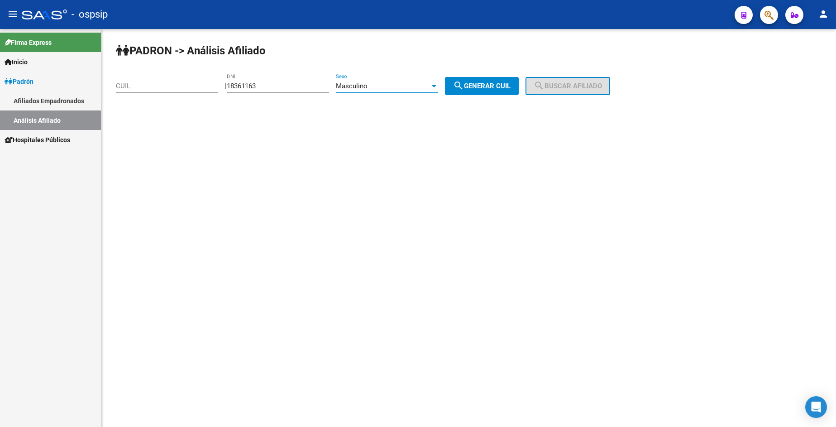
click at [464, 85] on mat-icon "search" at bounding box center [458, 85] width 11 height 11
type input "20-18361163-2"
click at [572, 78] on button "search Buscar afiliado" at bounding box center [568, 86] width 85 height 18
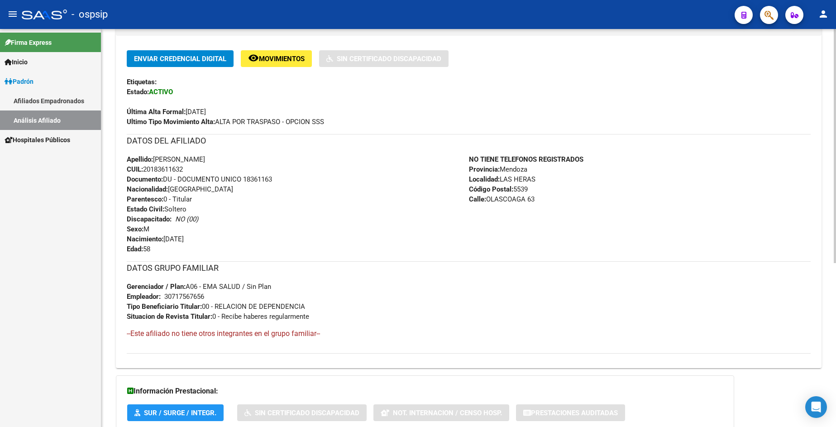
scroll to position [226, 0]
